Goal: Task Accomplishment & Management: Complete application form

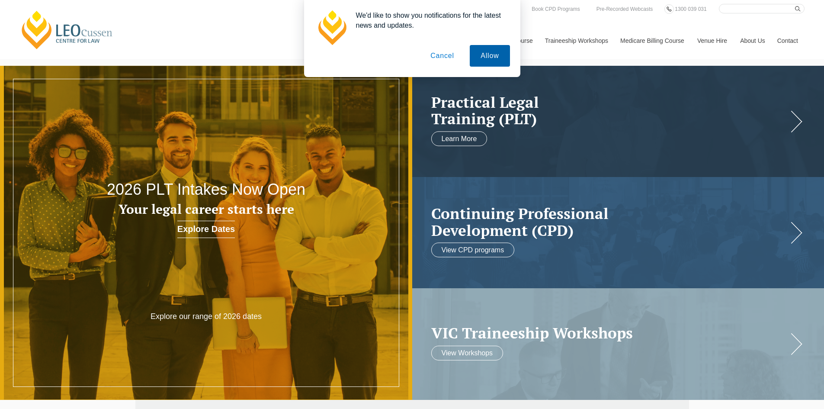
click at [489, 62] on button "Allow" at bounding box center [490, 56] width 40 height 22
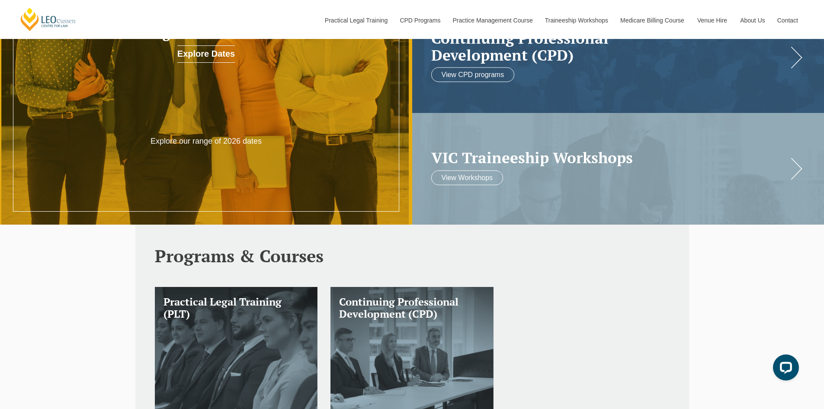
scroll to position [43, 0]
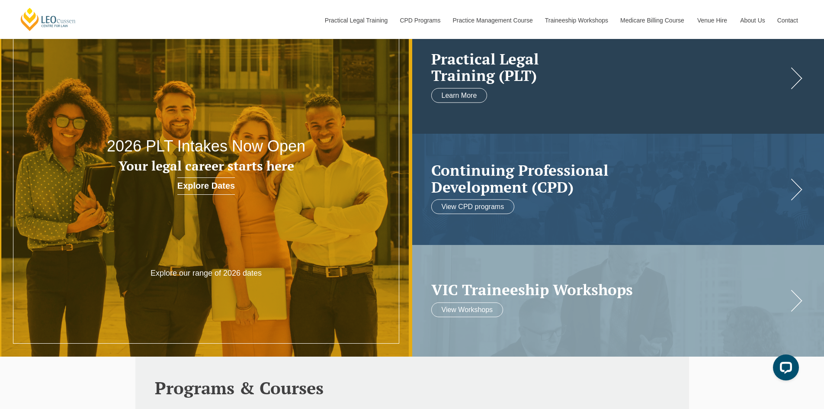
click at [658, 102] on link at bounding box center [618, 77] width 412 height 111
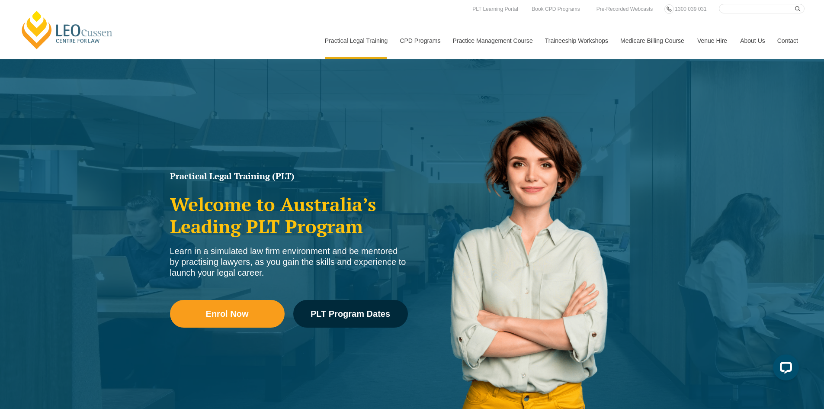
drag, startPoint x: 286, startPoint y: 163, endPoint x: 515, endPoint y: 207, distance: 233.4
click at [515, 207] on img at bounding box center [535, 260] width 246 height 350
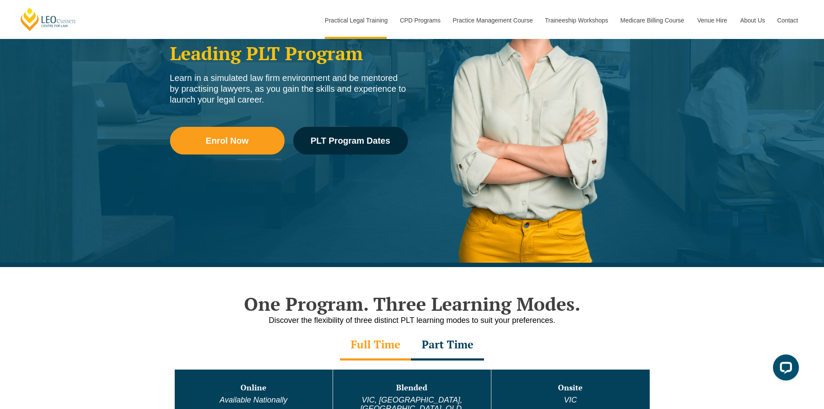
scroll to position [346, 0]
